Goal: Find specific page/section: Find specific page/section

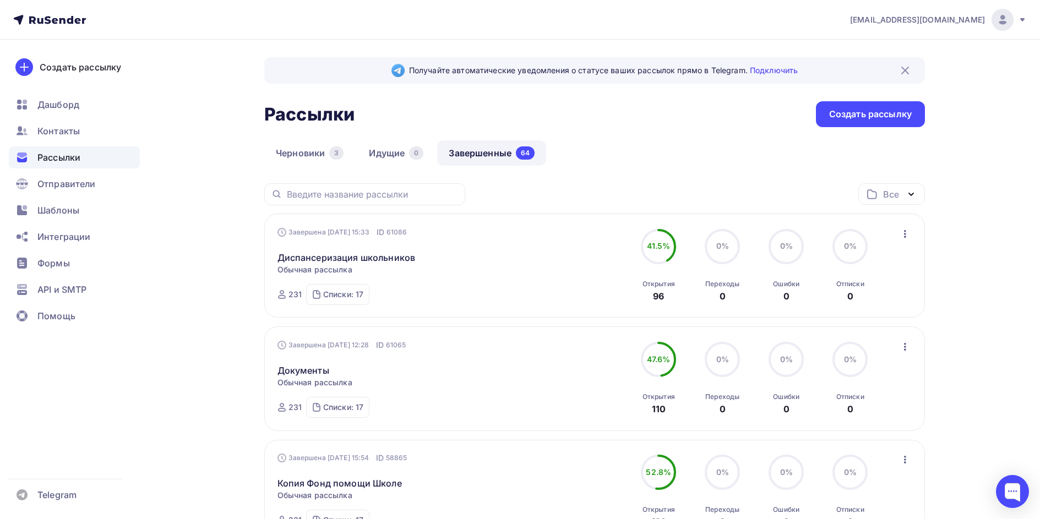
click at [606, 140] on div "Черновики 3 Идущие 0 Завершенные 64" at bounding box center [594, 161] width 661 height 43
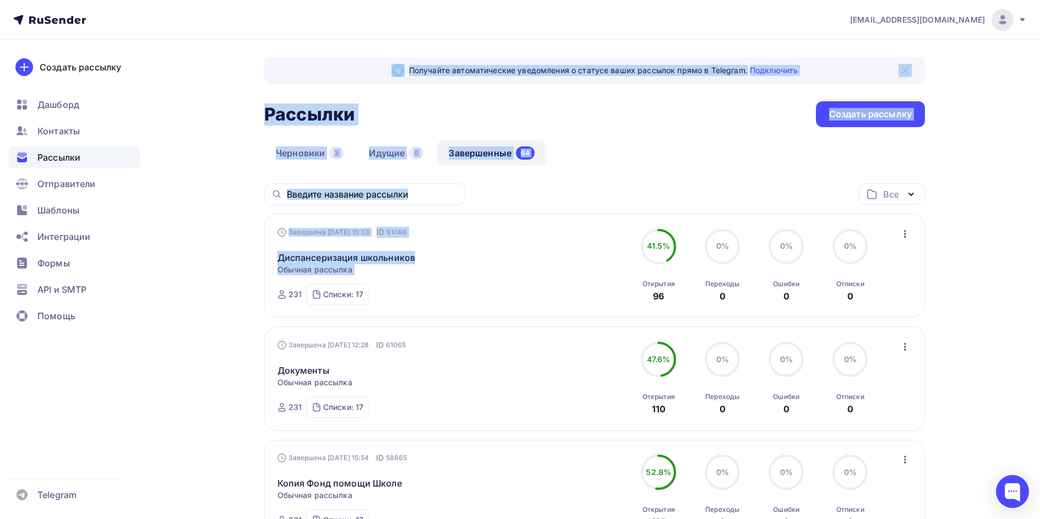
drag, startPoint x: 188, startPoint y: 75, endPoint x: 227, endPoint y: 303, distance: 231.4
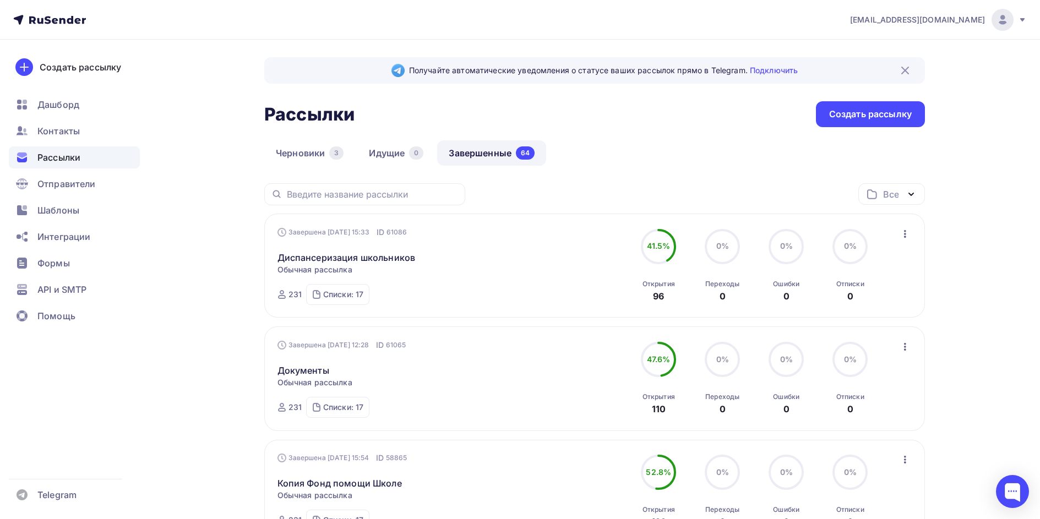
click at [146, 283] on div "Создать рассылку [GEOGRAPHIC_DATA] Контакты Рассылки Отправители Шаблоны Интегр…" at bounding box center [74, 280] width 149 height 480
drag, startPoint x: 668, startPoint y: 131, endPoint x: 685, endPoint y: 182, distance: 53.6
click at [685, 178] on div "Черновики 3 Идущие 0 Завершенные 64" at bounding box center [594, 161] width 661 height 43
